Goal: Task Accomplishment & Management: Manage account settings

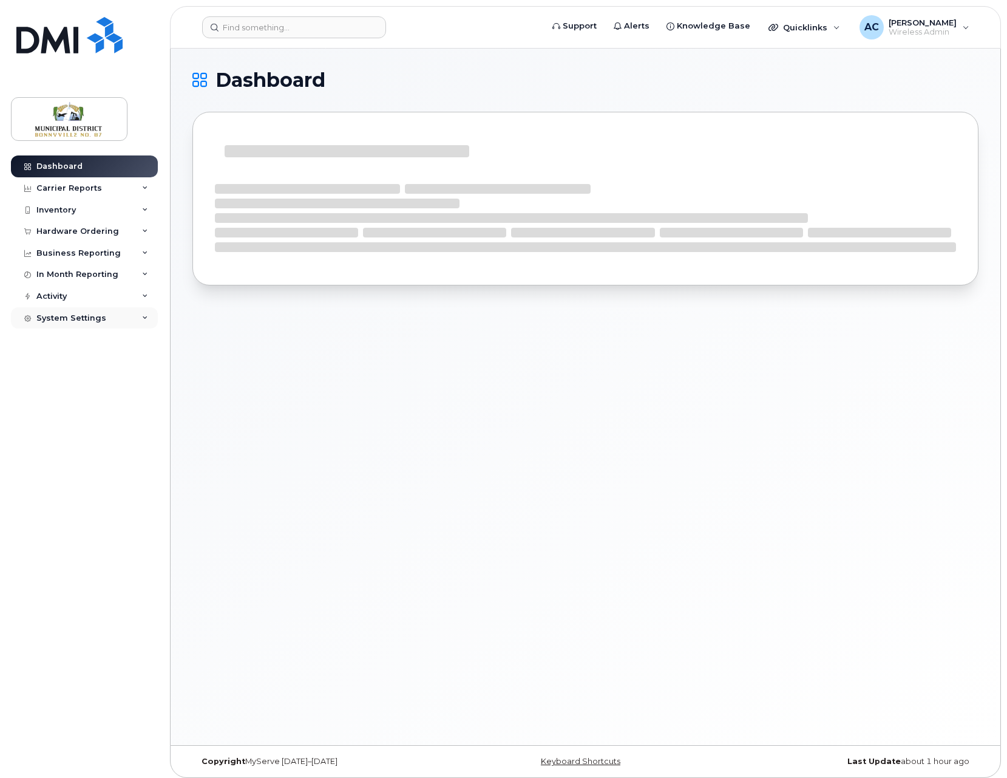
click at [78, 317] on div "System Settings" at bounding box center [71, 318] width 70 height 10
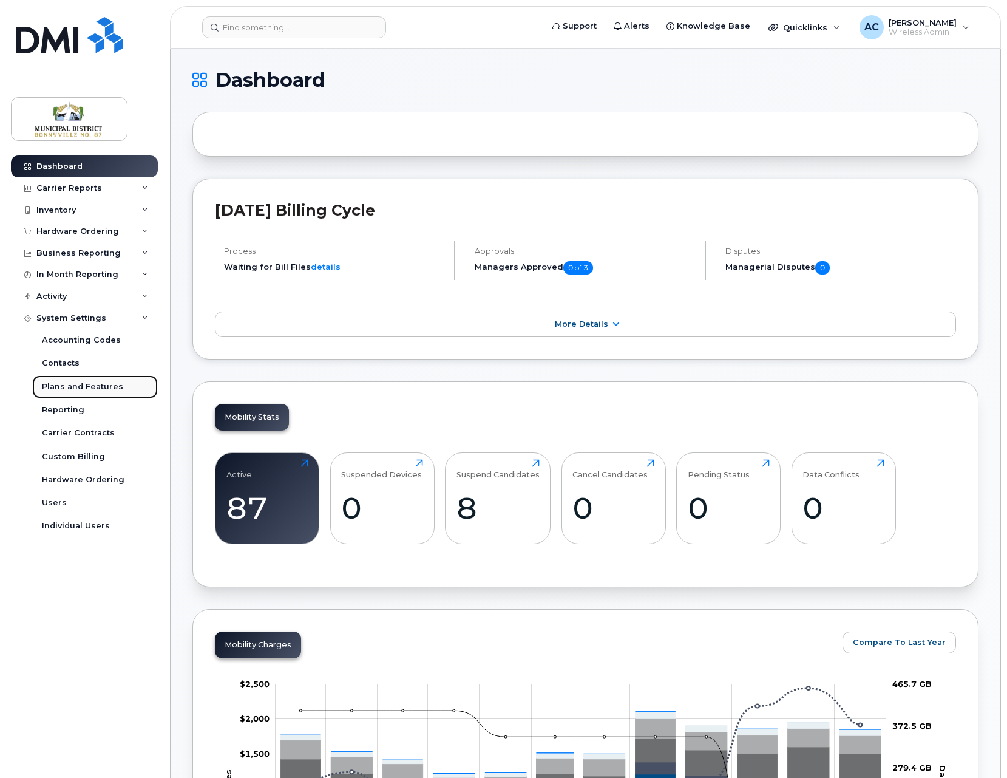
click at [94, 386] on div "Plans and Features" at bounding box center [82, 386] width 81 height 11
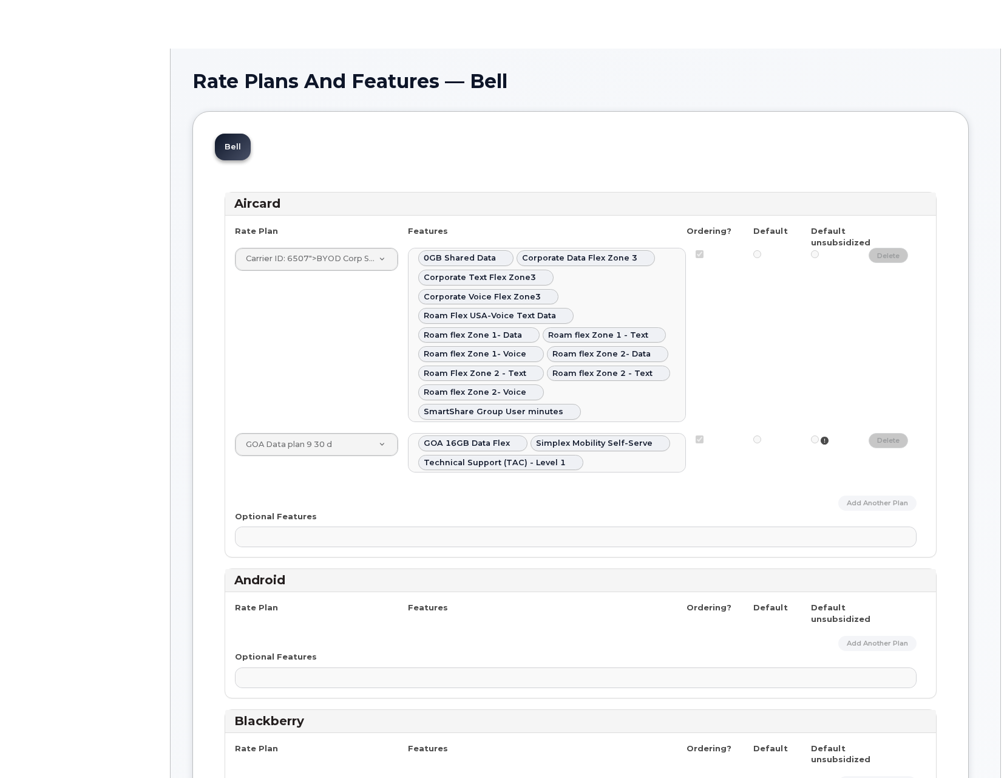
select select
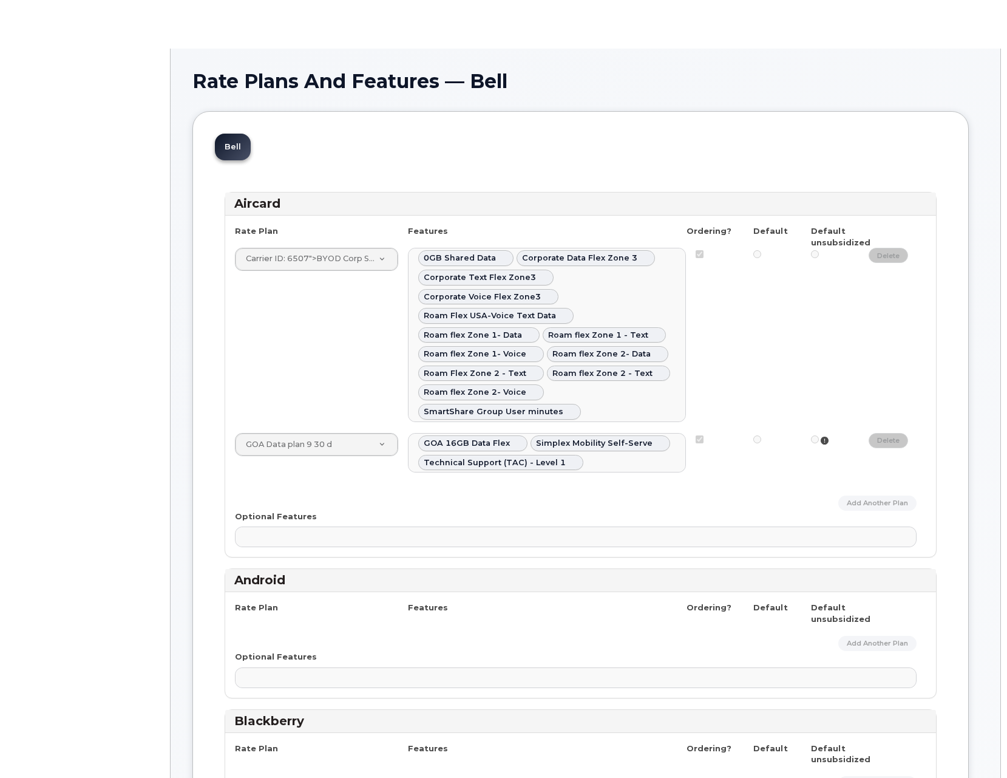
select select
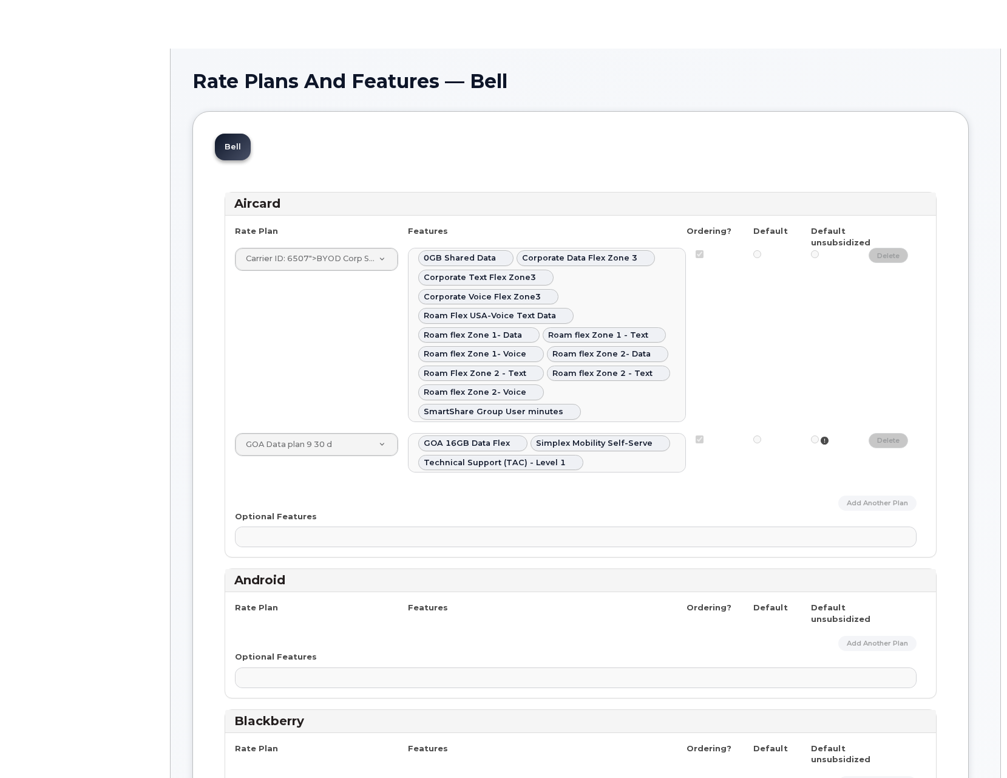
select select
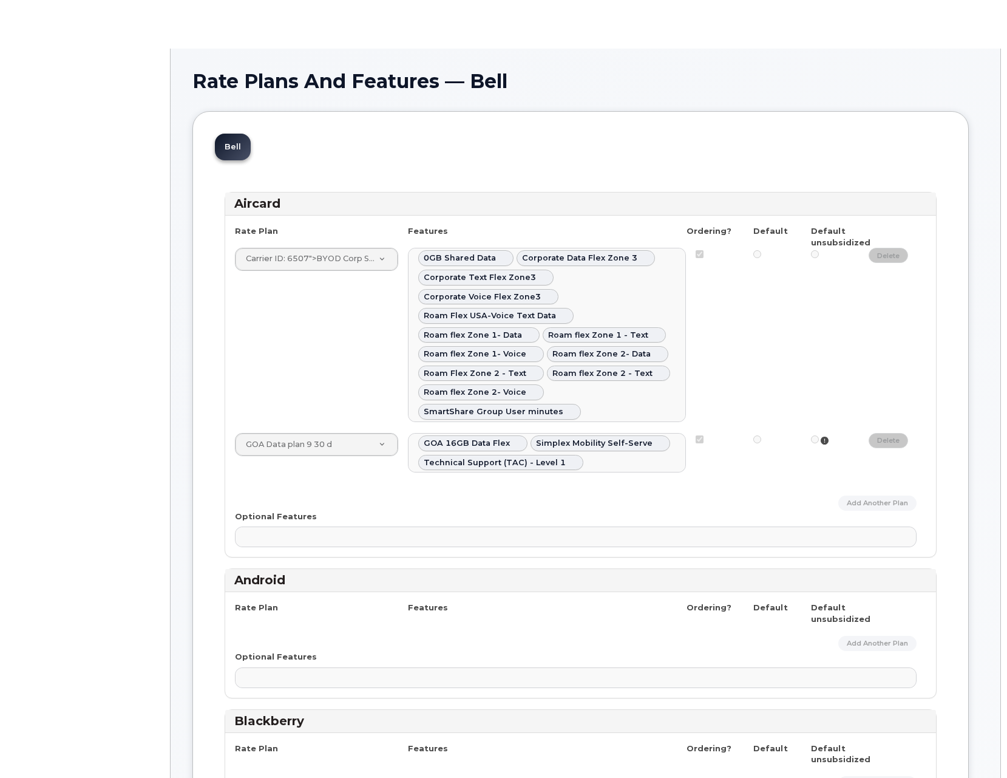
select select
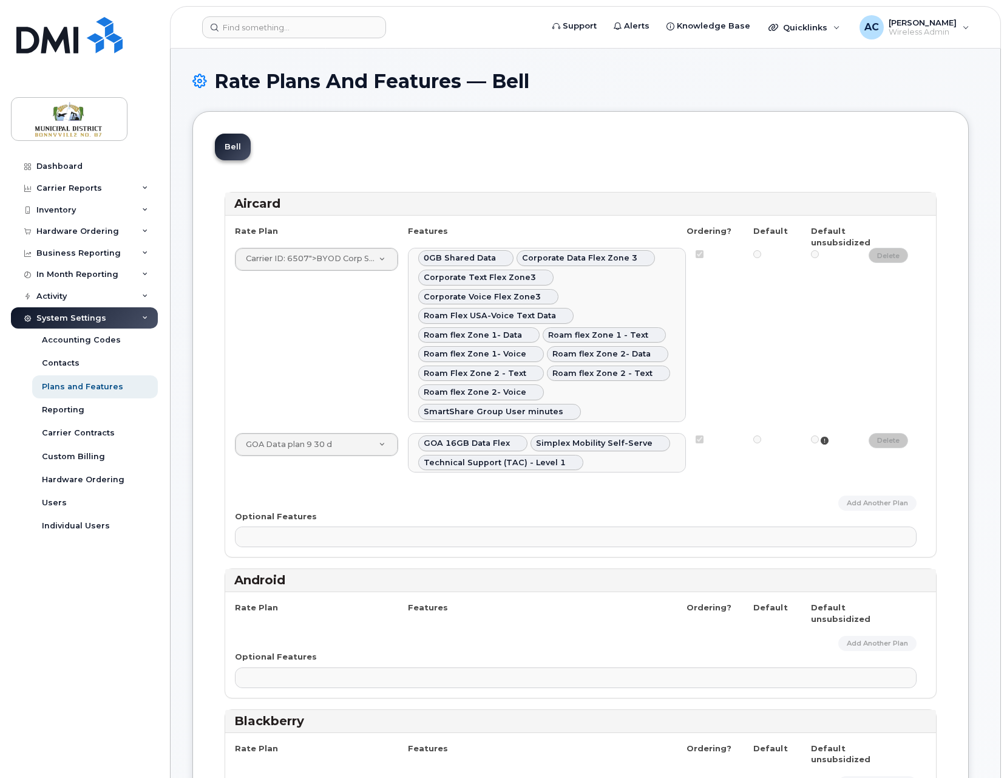
select select
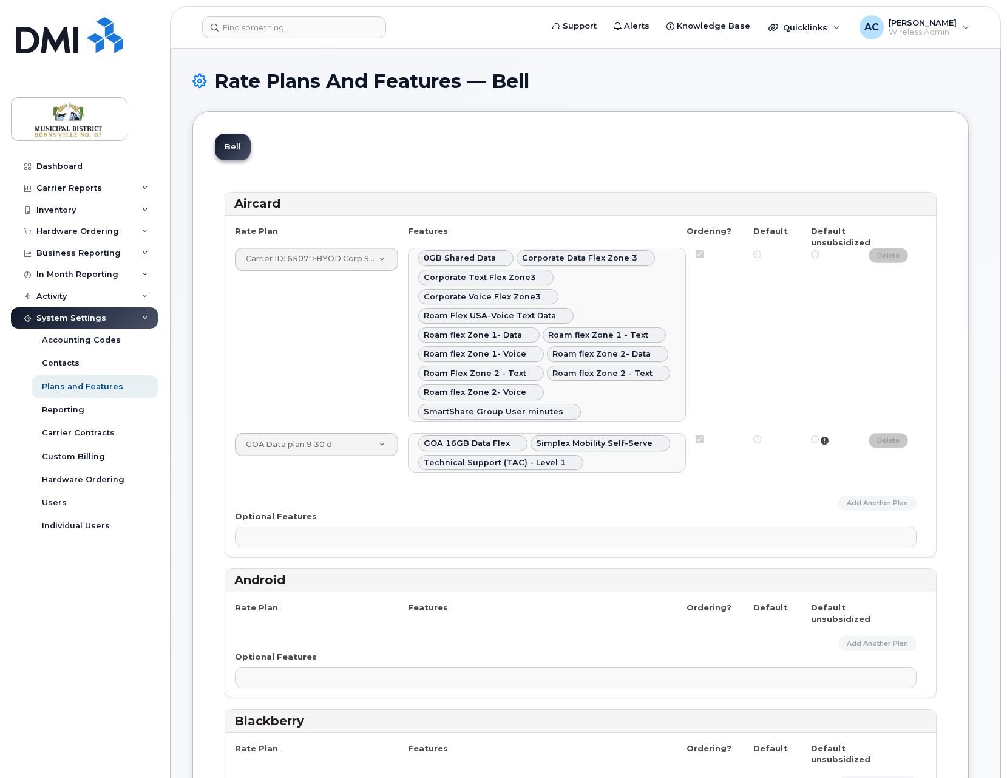
select select
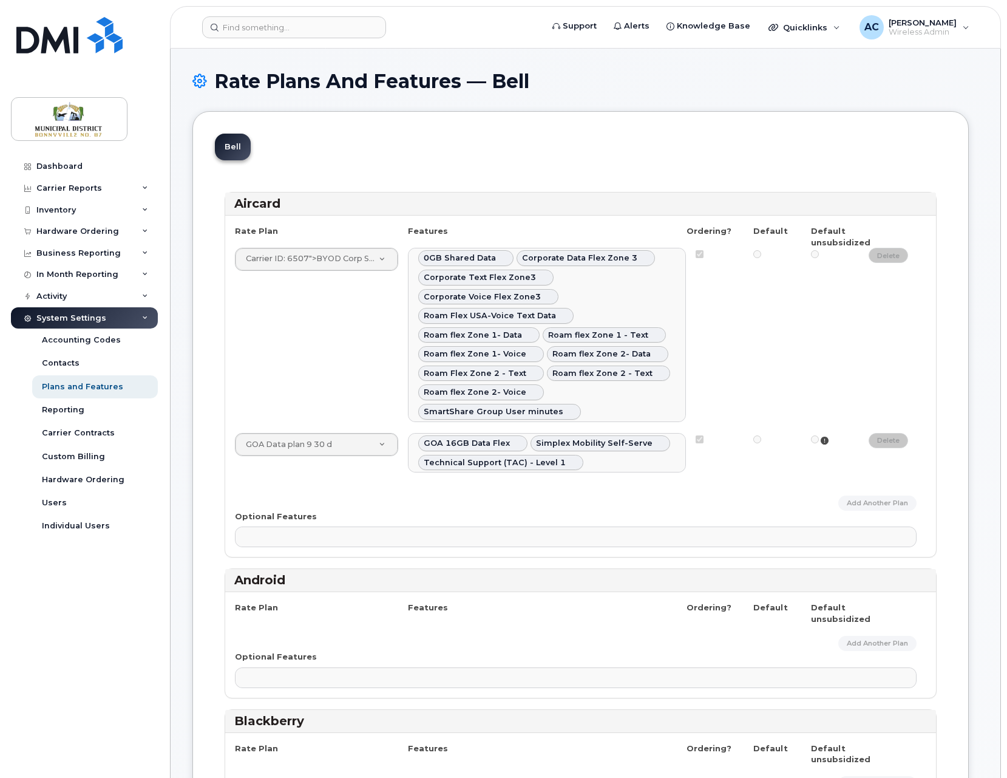
select select
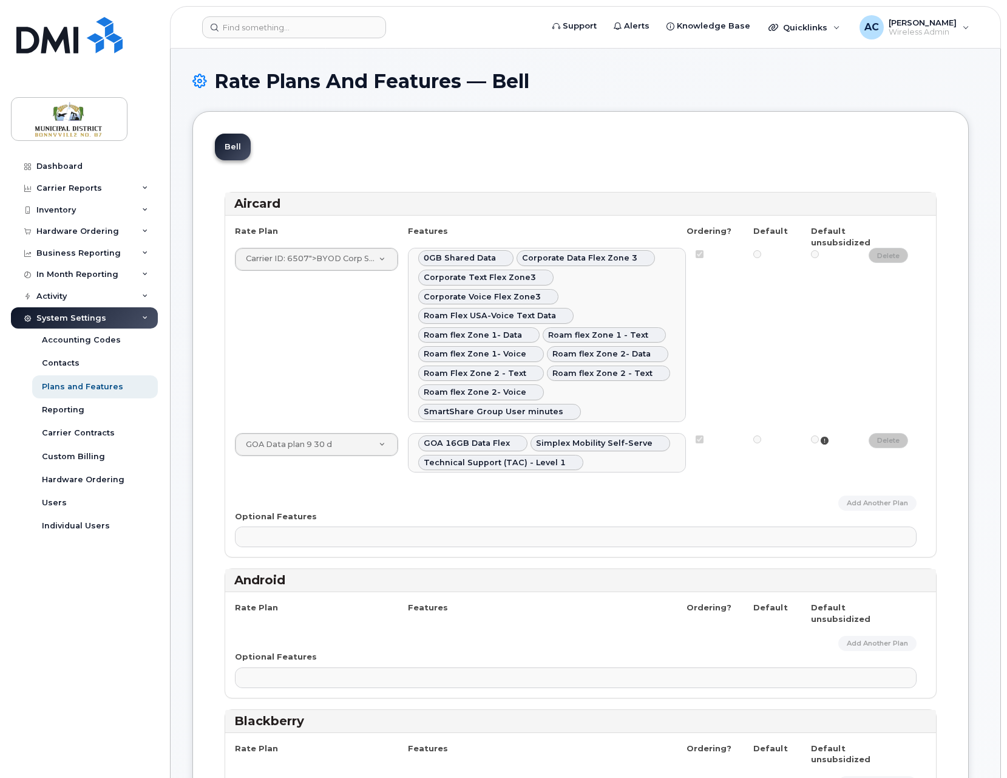
select select
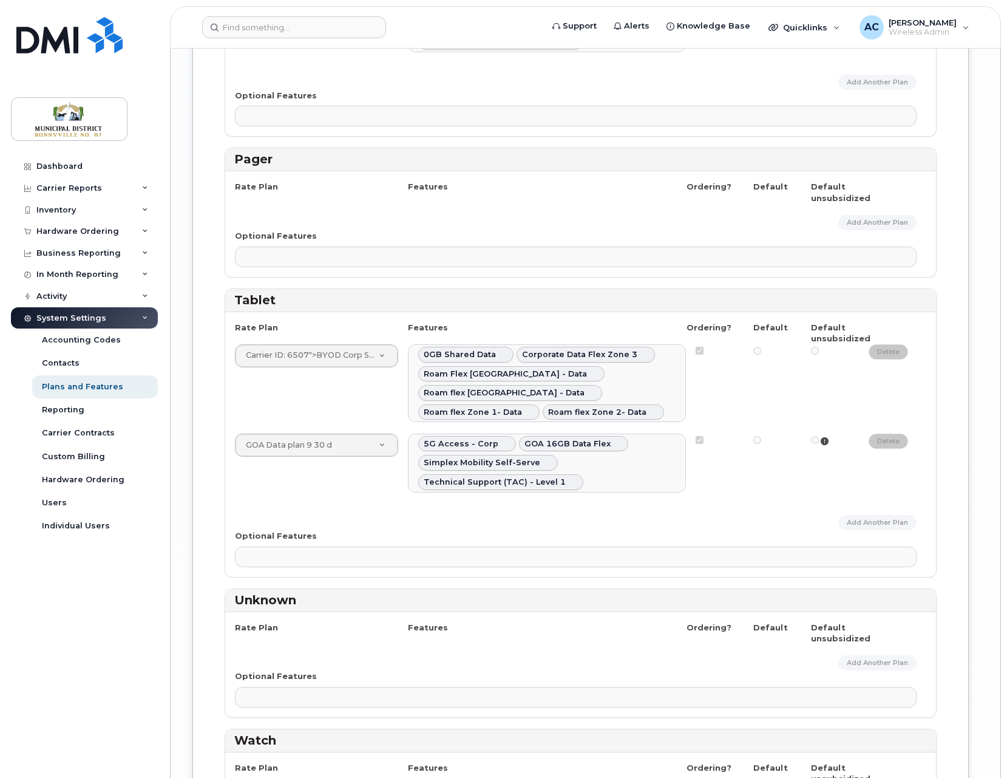
scroll to position [3221, 0]
